Goal: Information Seeking & Learning: Learn about a topic

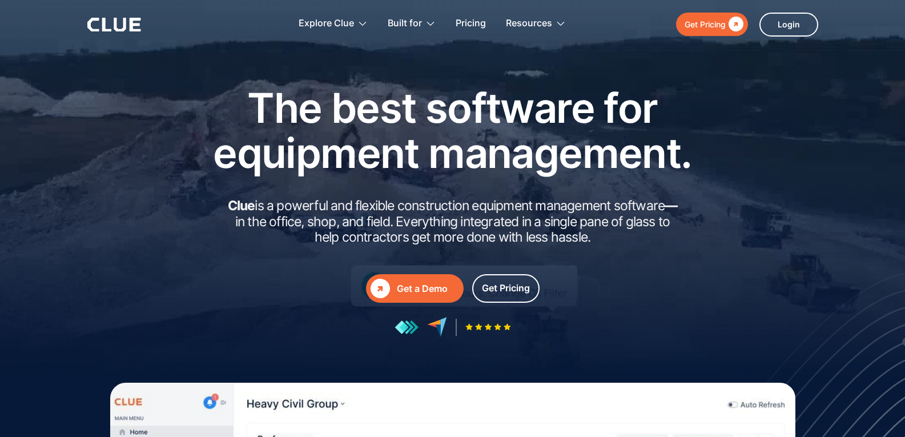
click at [733, 19] on div "" at bounding box center [735, 24] width 18 height 14
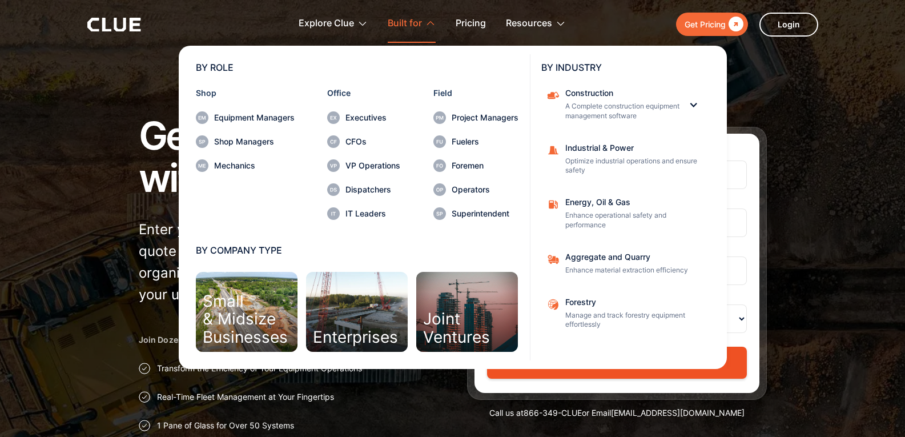
click at [392, 19] on div "Built for" at bounding box center [405, 24] width 34 height 36
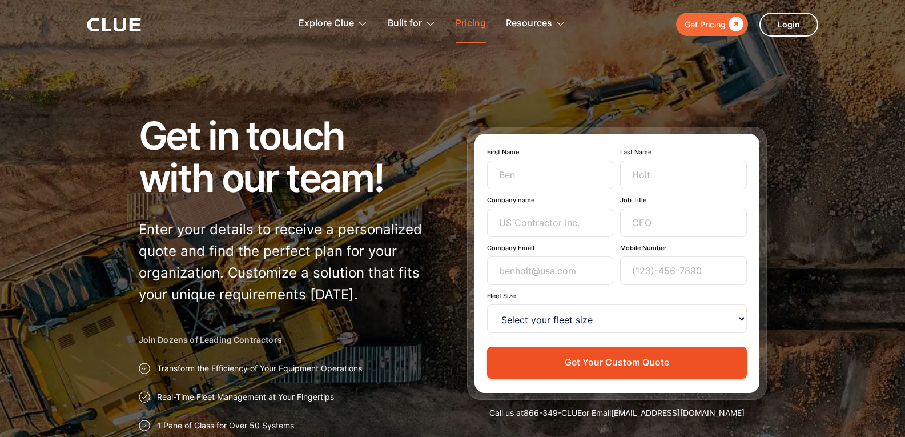
click at [457, 17] on link "Pricing" at bounding box center [471, 24] width 30 height 36
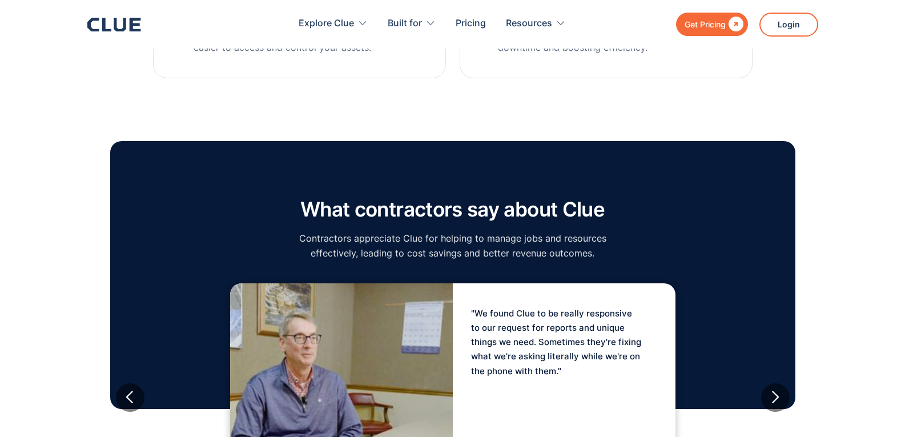
scroll to position [880, 0]
